Goal: Task Accomplishment & Management: Use online tool/utility

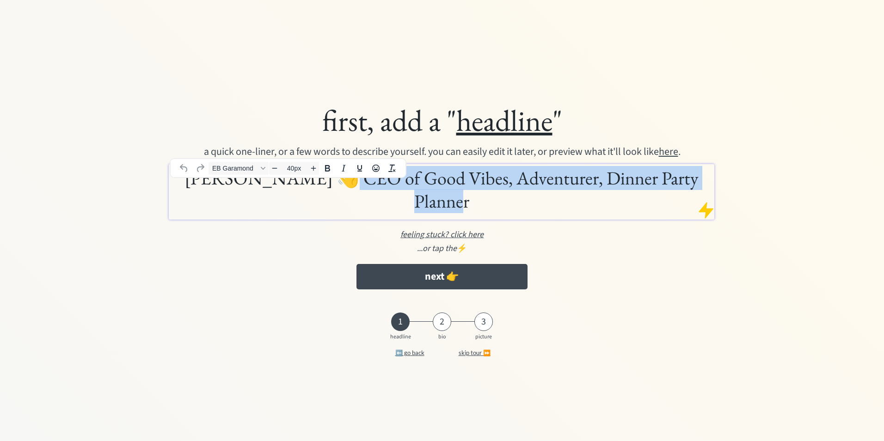
drag, startPoint x: 312, startPoint y: 190, endPoint x: 707, endPoint y: 186, distance: 395.6
click at [707, 186] on h1 "Luis Camargo 👋 CEO of Good Vibes, Adventurer, Dinner Party Planner" at bounding box center [441, 189] width 541 height 46
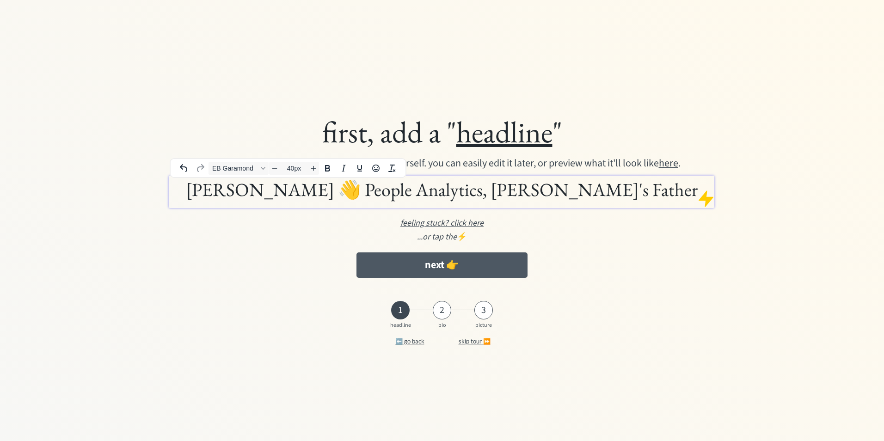
click at [498, 270] on button "next 👉" at bounding box center [441, 264] width 171 height 25
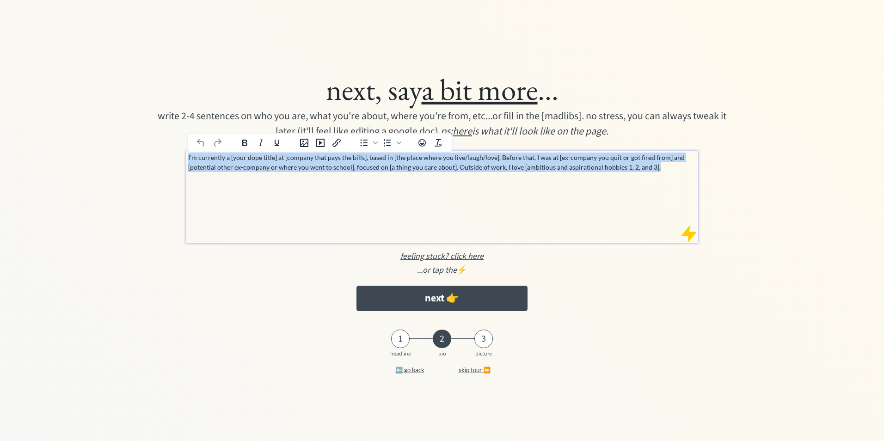
drag, startPoint x: 662, startPoint y: 168, endPoint x: 185, endPoint y: 160, distance: 476.6
click at [186, 160] on div "I’m currently a [your dope title] at [company that pays the bills], based in [t…" at bounding box center [442, 197] width 512 height 92
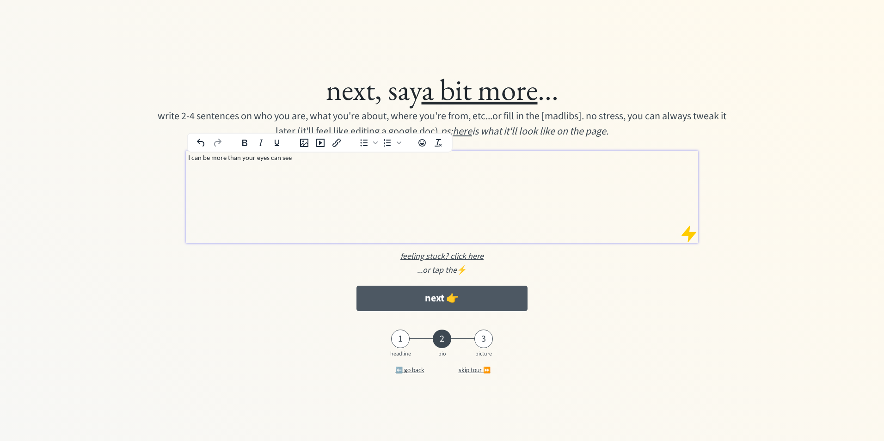
click at [511, 306] on button "next 👉" at bounding box center [441, 298] width 171 height 25
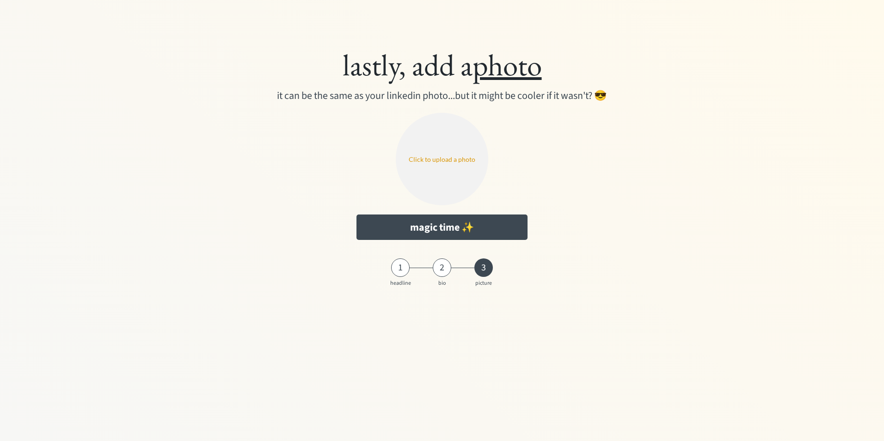
click at [458, 162] on input "file" at bounding box center [442, 159] width 92 height 92
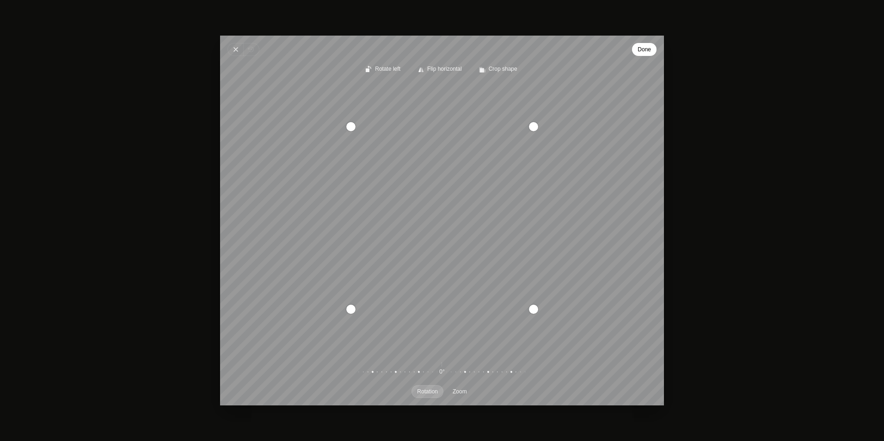
drag, startPoint x: 481, startPoint y: 204, endPoint x: 493, endPoint y: 240, distance: 37.6
click at [493, 240] on div "Recenter" at bounding box center [441, 218] width 429 height 268
click at [642, 51] on span "Done" at bounding box center [643, 49] width 13 height 11
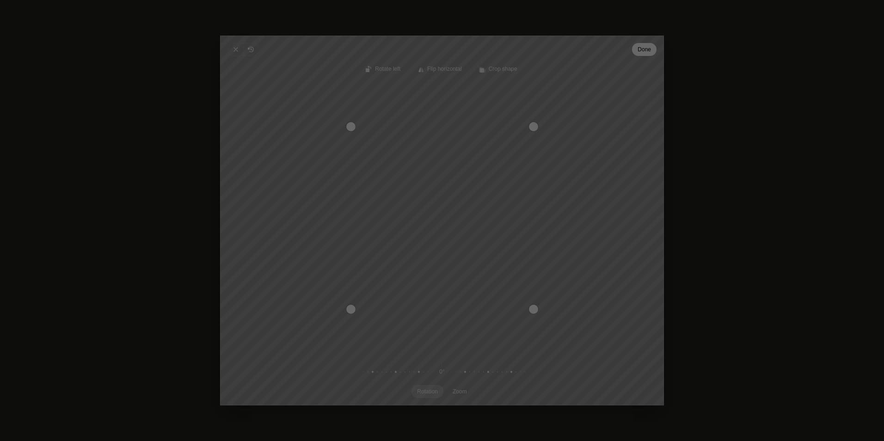
type input "C:\fakepath\11. LUIS CAMARGO - RD.png"
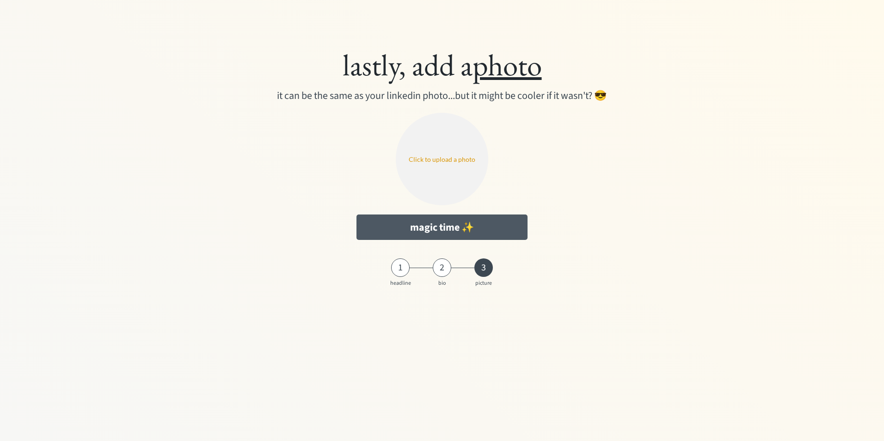
click at [512, 234] on button "magic time ✨" at bounding box center [441, 226] width 171 height 25
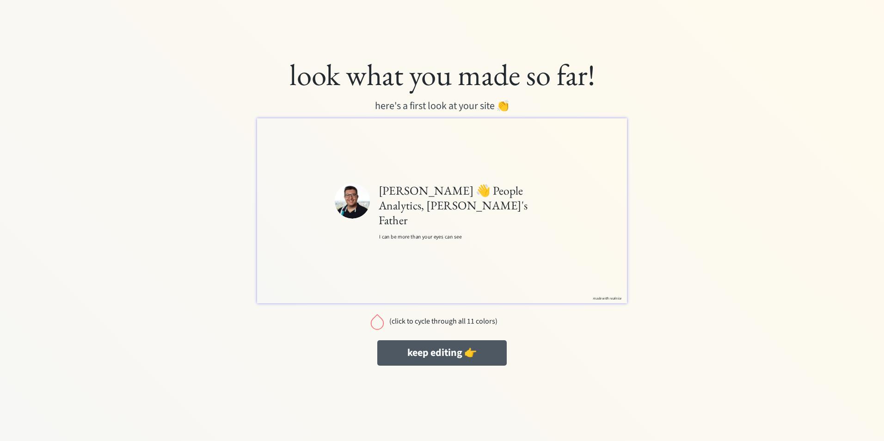
click at [398, 362] on button "keep editing 👉" at bounding box center [441, 352] width 129 height 25
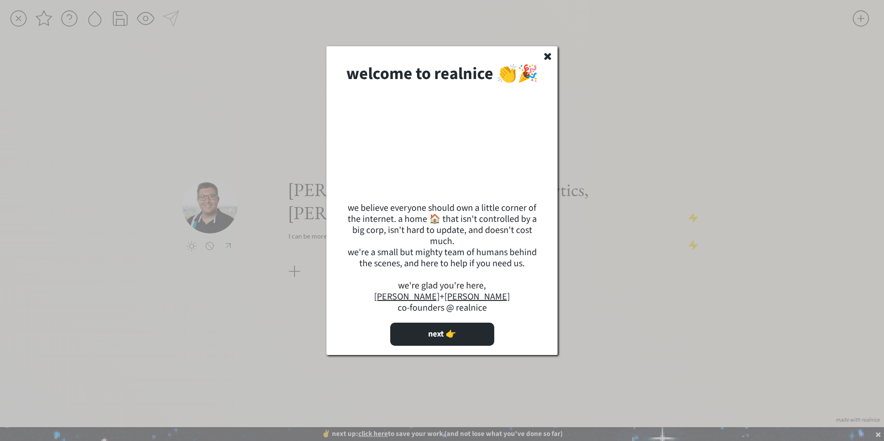
click at [548, 59] on icon at bounding box center [547, 56] width 11 height 10
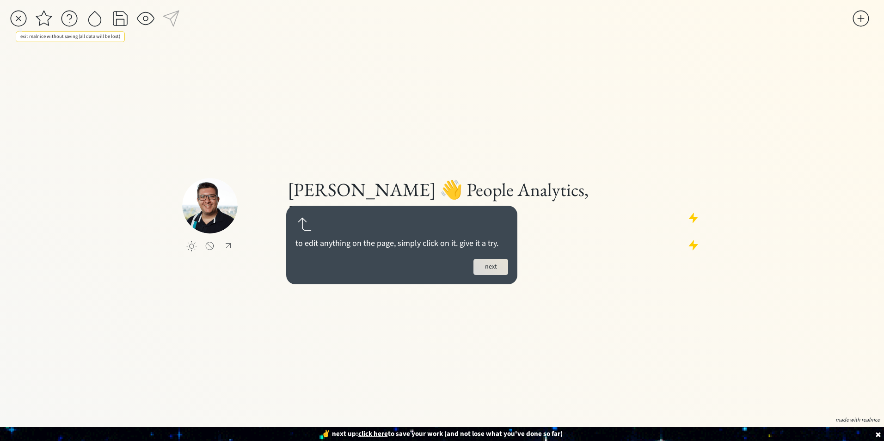
click at [20, 17] on div at bounding box center [18, 18] width 18 height 18
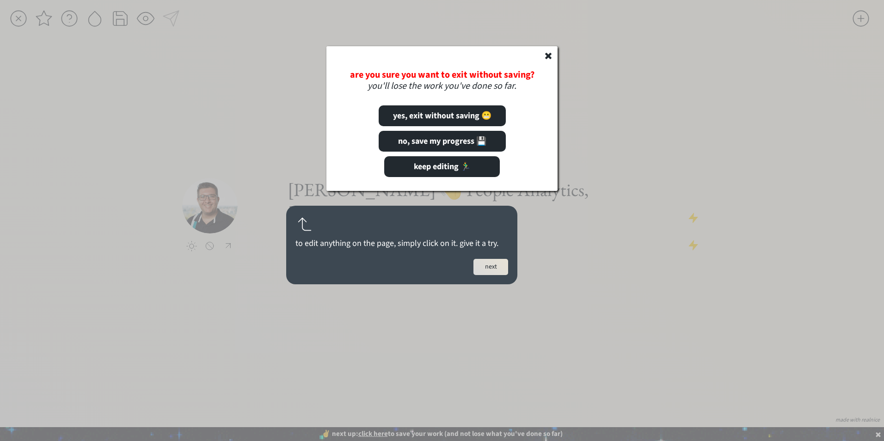
click at [548, 53] on icon at bounding box center [548, 55] width 9 height 9
